Goal: Obtain resource: Download file/media

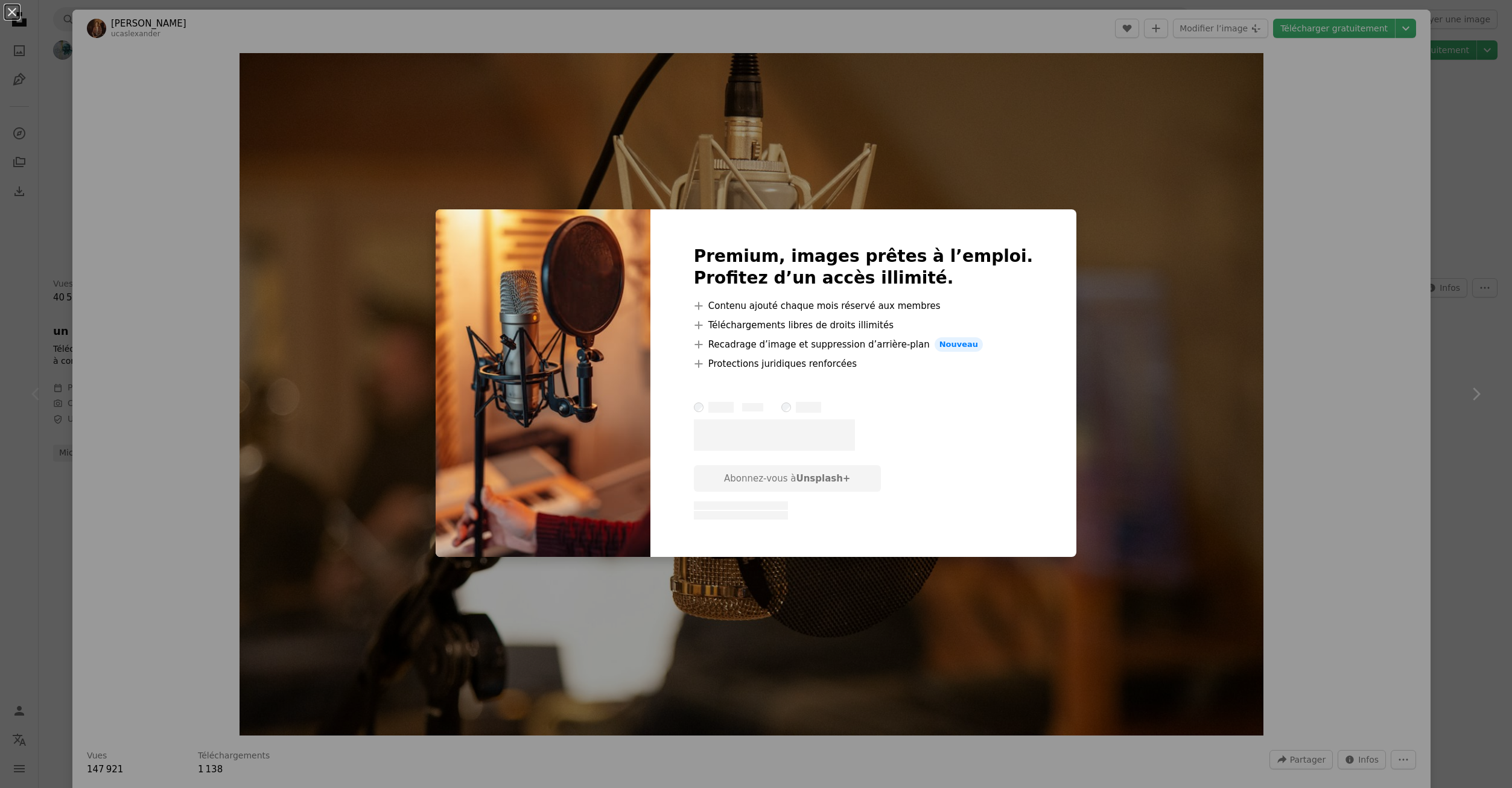
scroll to position [1870, 0]
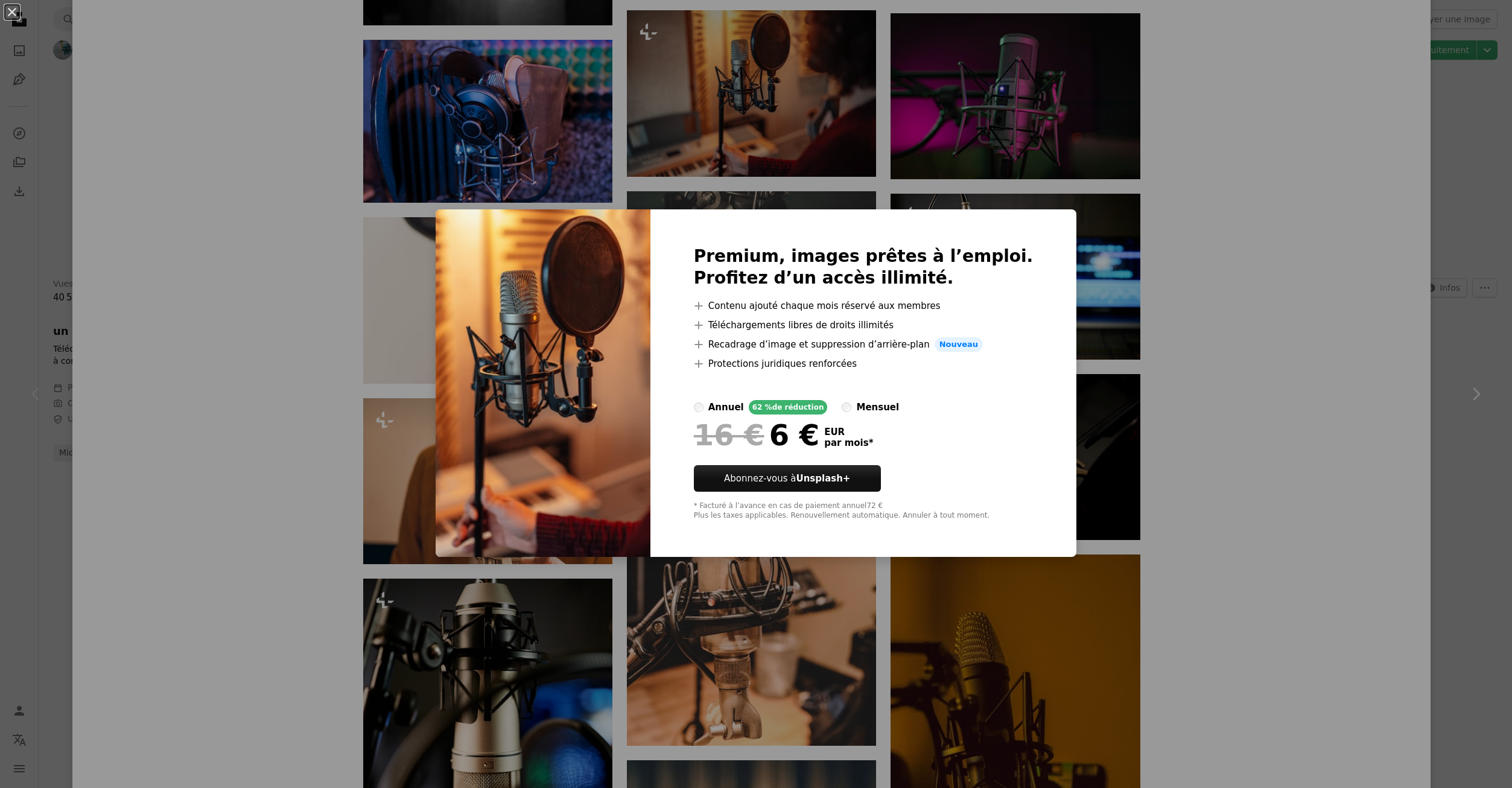
click at [790, 132] on div "An X shape Premium, images prêtes à l’emploi. Profitez d’un accès illimité. A p…" at bounding box center [756, 394] width 1512 height 788
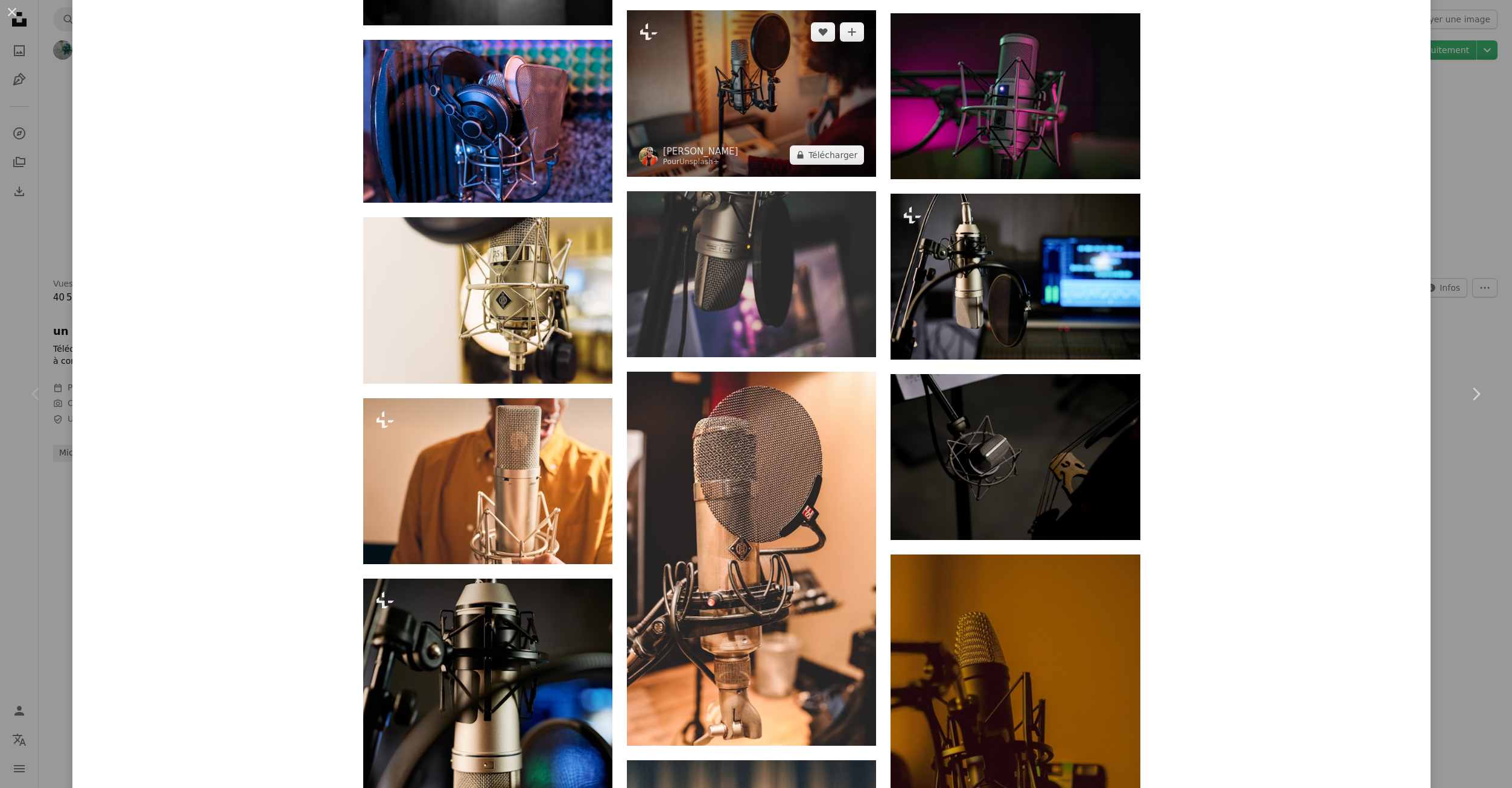
click at [723, 75] on img at bounding box center [751, 93] width 249 height 166
